Goal: Task Accomplishment & Management: Use online tool/utility

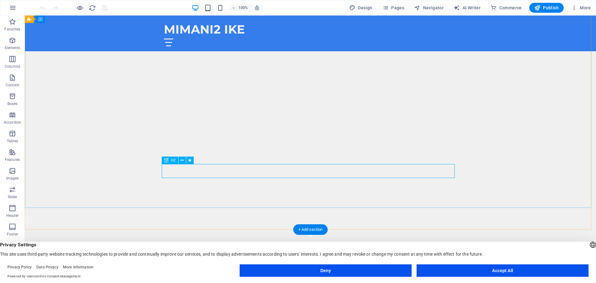
scroll to position [93, 0]
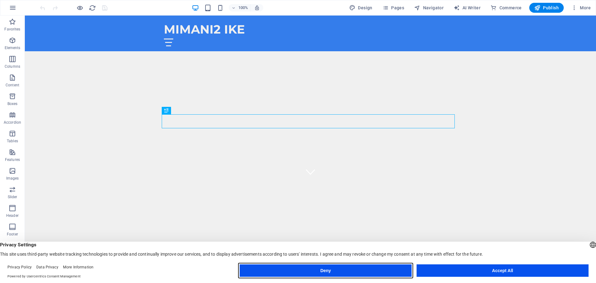
click at [343, 269] on button "Deny" at bounding box center [326, 270] width 172 height 12
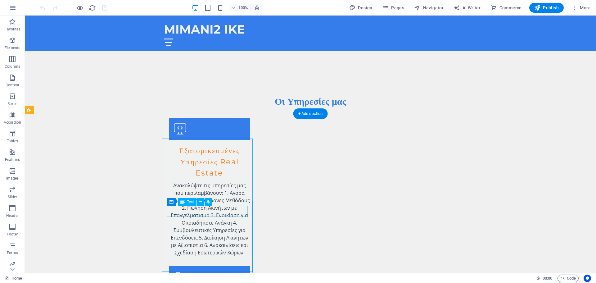
scroll to position [621, 0]
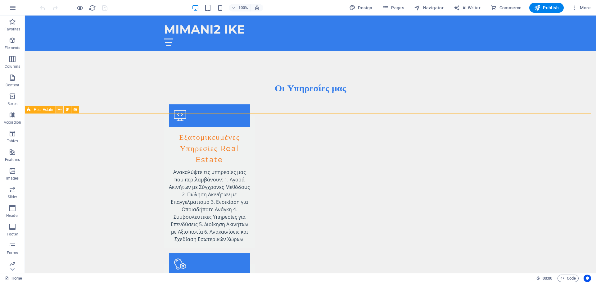
click at [57, 110] on button at bounding box center [59, 109] width 7 height 7
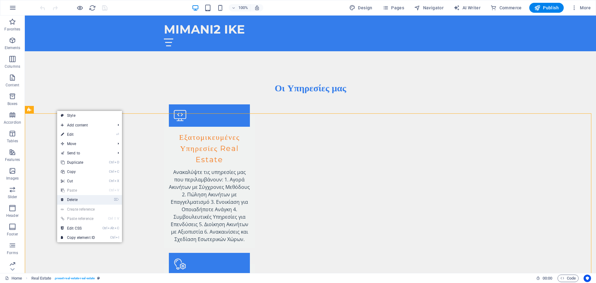
click at [76, 199] on link "⌦ Delete" at bounding box center [78, 199] width 42 height 9
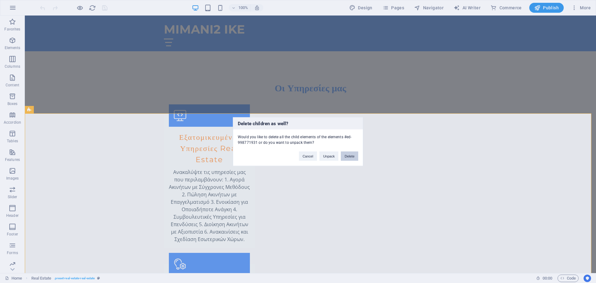
click at [349, 155] on button "Delete" at bounding box center [349, 155] width 17 height 9
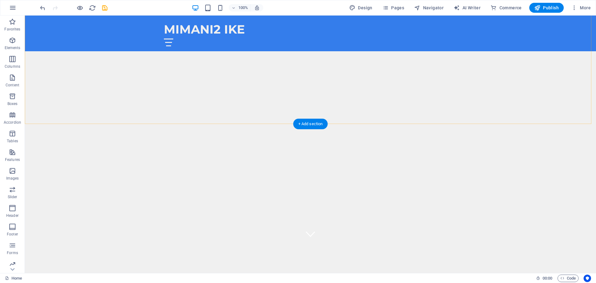
scroll to position [217, 0]
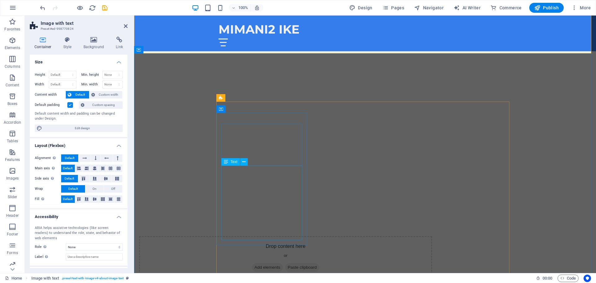
scroll to position [404, 0]
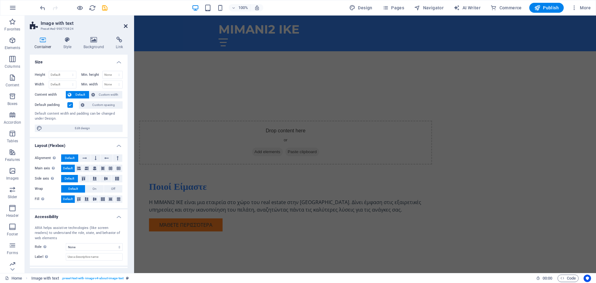
click at [126, 25] on icon at bounding box center [126, 26] width 4 height 5
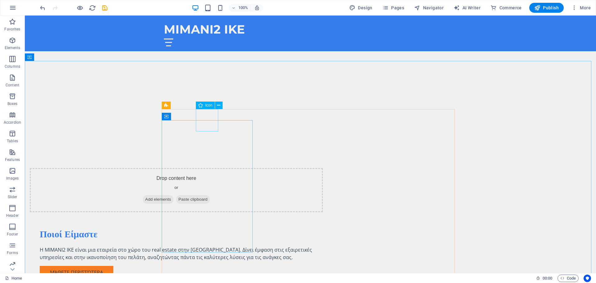
scroll to position [356, 0]
click at [189, 106] on button at bounding box center [187, 105] width 7 height 7
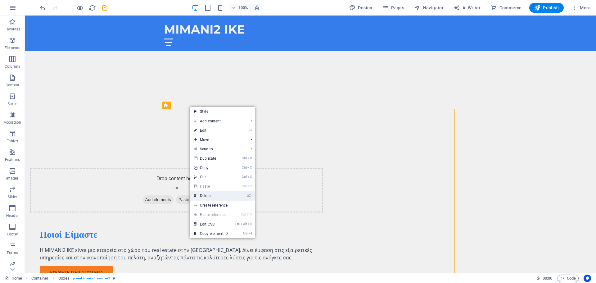
click at [208, 194] on link "⌦ Delete" at bounding box center [211, 195] width 42 height 9
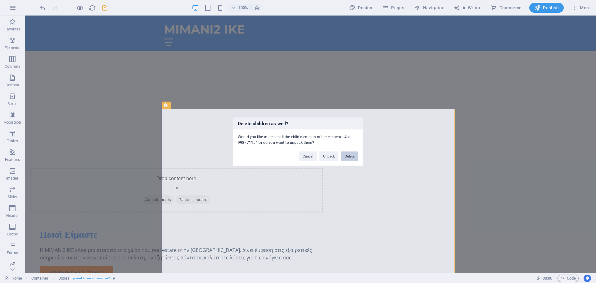
click at [353, 157] on button "Delete" at bounding box center [349, 155] width 17 height 9
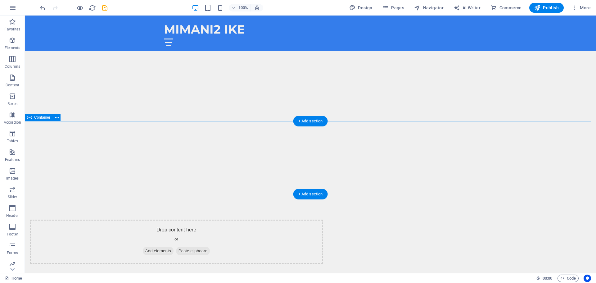
scroll to position [296, 0]
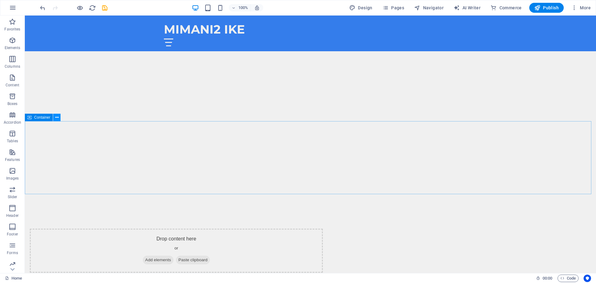
click at [57, 120] on icon at bounding box center [56, 117] width 3 height 7
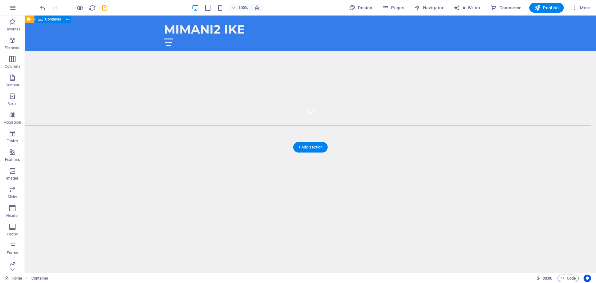
scroll to position [109, 0]
click at [554, 8] on span "Publish" at bounding box center [547, 8] width 25 height 6
checkbox input "false"
